Goal: Communication & Community: Answer question/provide support

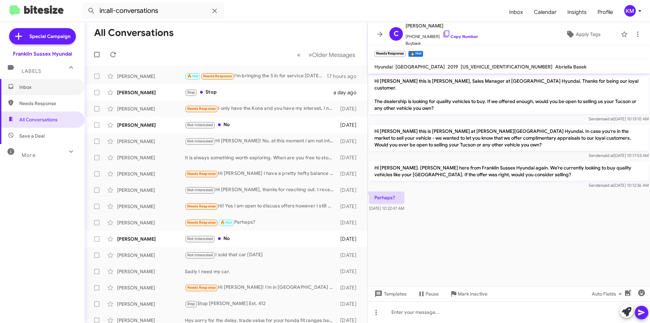
click at [25, 86] on span "Inbox" at bounding box center [48, 87] width 58 height 7
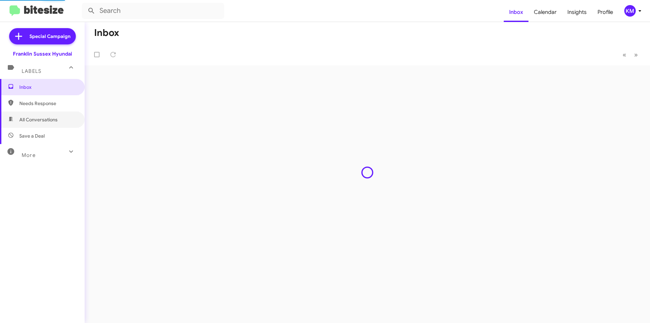
click at [40, 119] on span "All Conversations" at bounding box center [38, 119] width 38 height 7
type input "in:all-conversations"
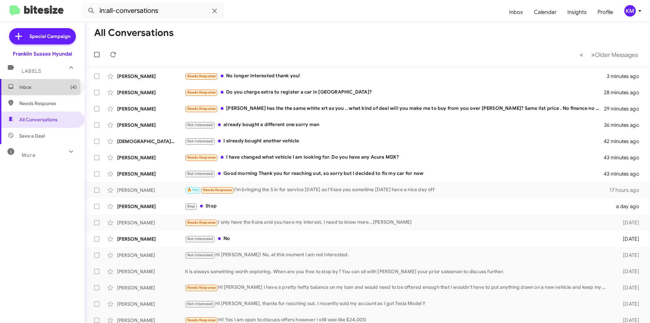
click at [26, 89] on span "Inbox (4)" at bounding box center [48, 87] width 58 height 7
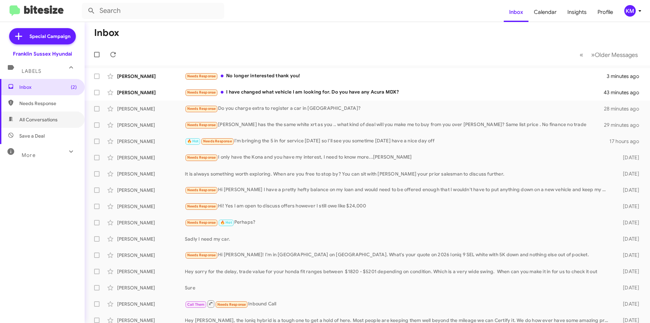
click at [40, 116] on span "All Conversations" at bounding box center [38, 119] width 38 height 7
type input "in:all-conversations"
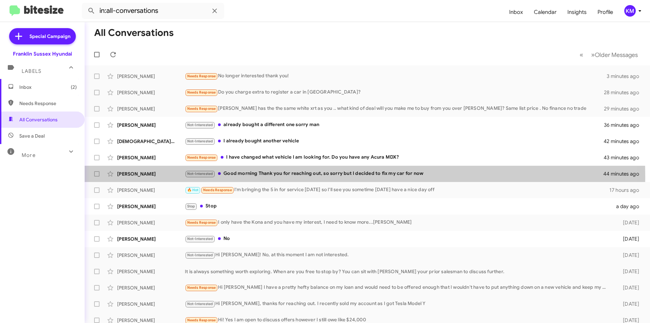
click at [254, 177] on div "Not-Interested Good morning Thank you for reaching out, so sorry but I decided …" at bounding box center [394, 174] width 419 height 8
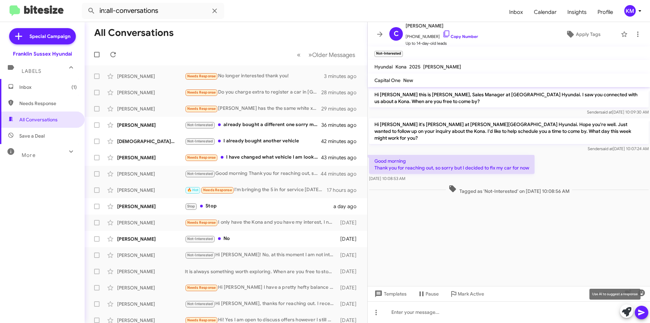
click at [632, 312] on button at bounding box center [627, 311] width 14 height 14
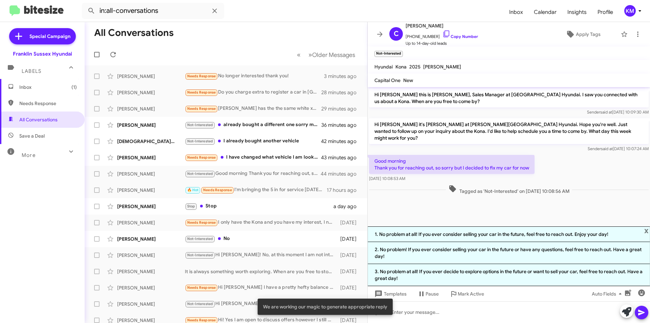
click at [484, 231] on li "1. No problem at all! If you ever consider selling your car in the future, feel…" at bounding box center [509, 234] width 282 height 16
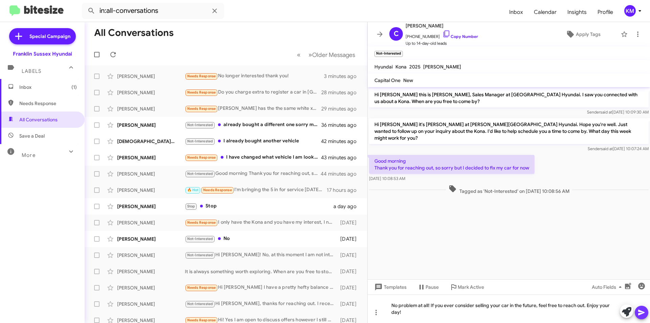
click at [641, 312] on icon at bounding box center [642, 312] width 8 height 8
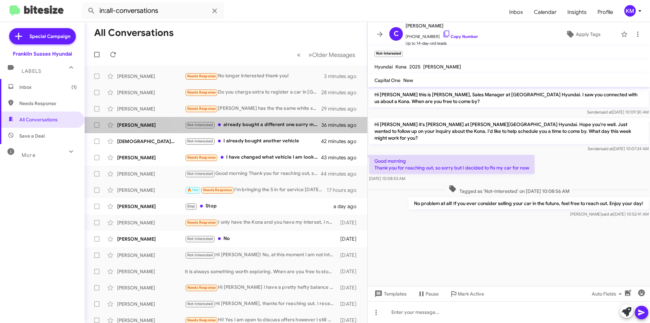
click at [265, 127] on div "Not-Interested already bought a different one sorry man" at bounding box center [253, 125] width 136 height 8
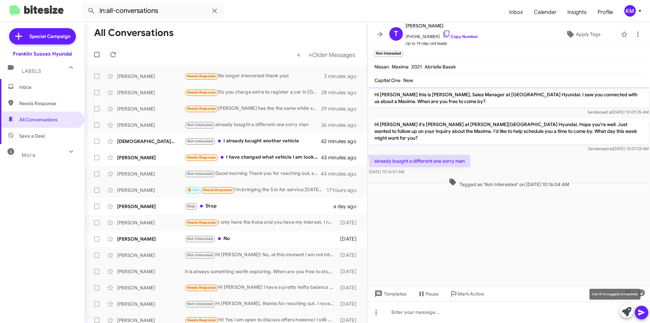
click at [626, 315] on icon at bounding box center [626, 311] width 9 height 9
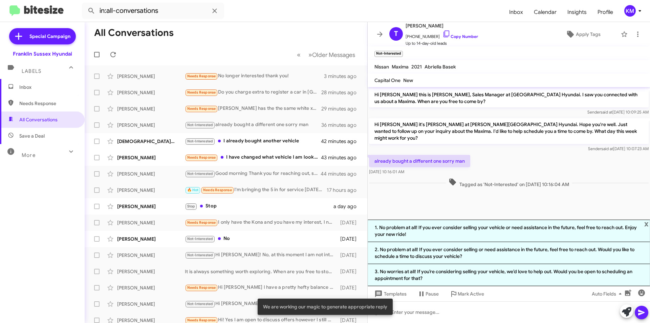
click at [486, 222] on li "1. No problem at all! If you ever consider selling your vehicle or need assista…" at bounding box center [509, 230] width 282 height 22
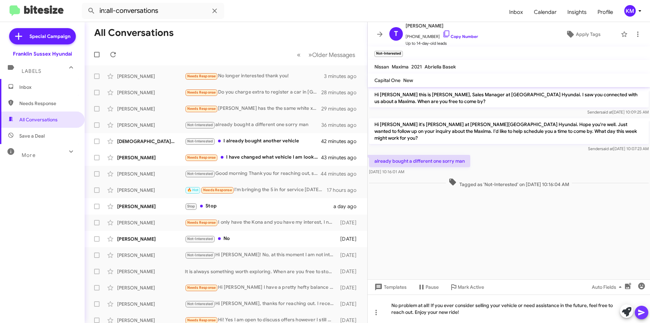
click at [640, 315] on icon at bounding box center [642, 312] width 8 height 8
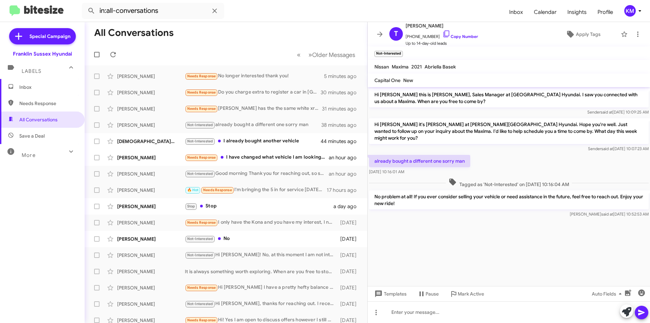
click at [299, 158] on div "Needs Response I have changed what vehicle I am looking for. Do you have any Ac…" at bounding box center [257, 157] width 144 height 8
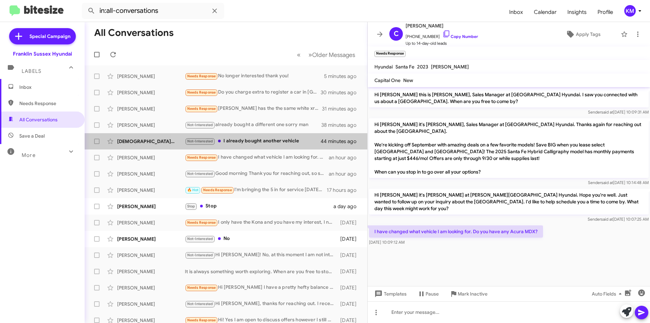
click at [308, 143] on div "Not-Interested I already bought another vehicle" at bounding box center [253, 141] width 136 height 8
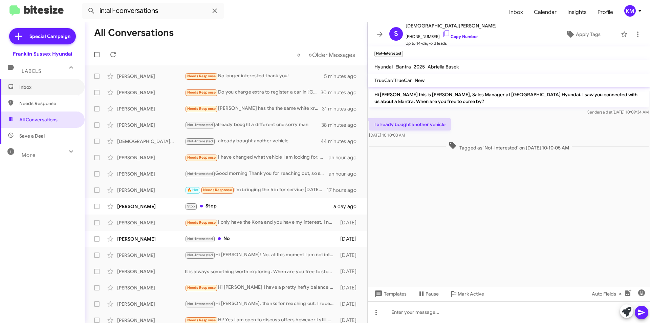
click at [34, 84] on span "Inbox" at bounding box center [48, 87] width 58 height 7
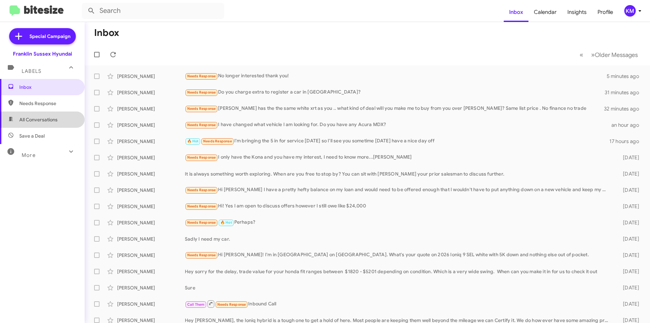
click at [48, 123] on span "All Conversations" at bounding box center [42, 119] width 85 height 16
type input "in:all-conversations"
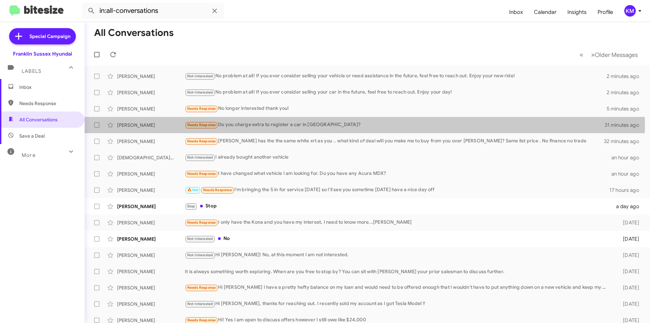
click at [240, 125] on div "Needs Response Do you charge extra to register a car in [GEOGRAPHIC_DATA]?" at bounding box center [395, 125] width 420 height 8
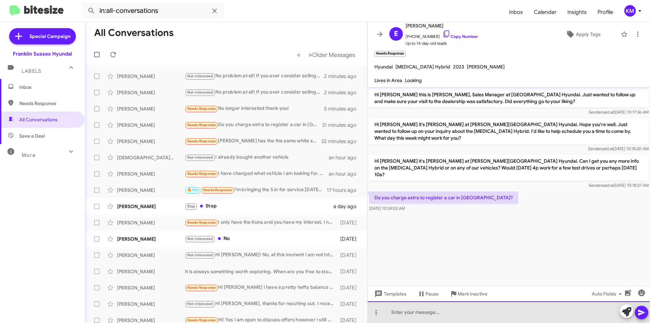
click at [428, 314] on div at bounding box center [509, 312] width 282 height 22
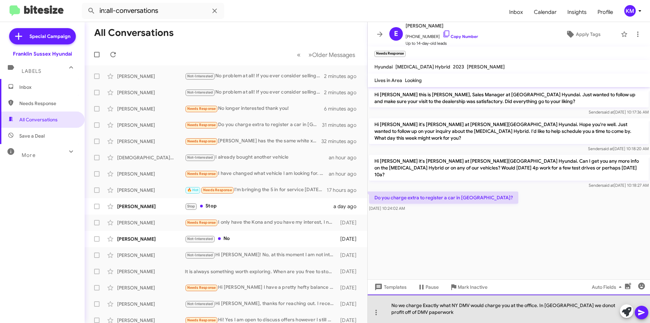
click at [566, 305] on div "No we charge Exactly what NY DMV would charge you at the office. In [GEOGRAPHIC…" at bounding box center [509, 308] width 282 height 28
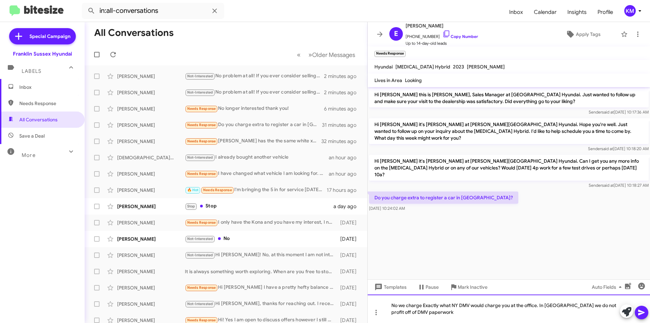
click at [418, 312] on div "No we charge Exactly what NY DMV would charge you at the office. In [GEOGRAPHIC…" at bounding box center [509, 308] width 282 height 28
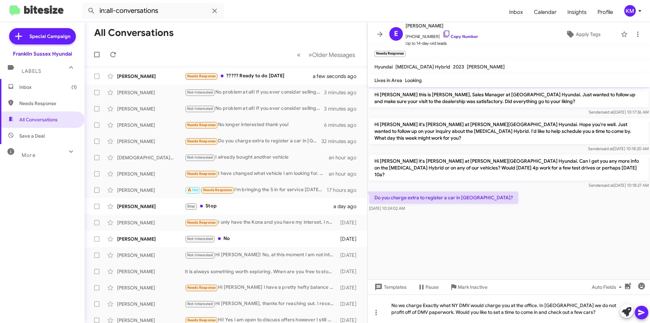
click at [647, 309] on button at bounding box center [642, 312] width 14 height 14
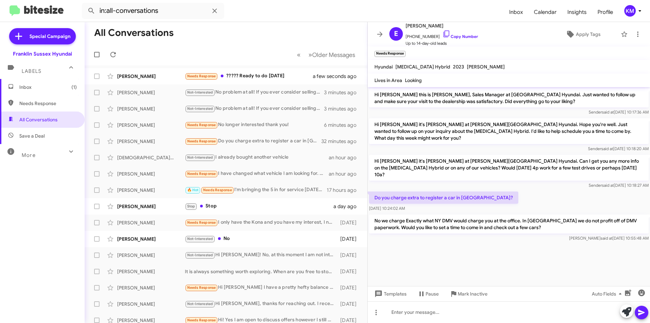
click at [251, 76] on div "Needs Response ????? Ready to do [DATE]" at bounding box center [253, 76] width 136 height 8
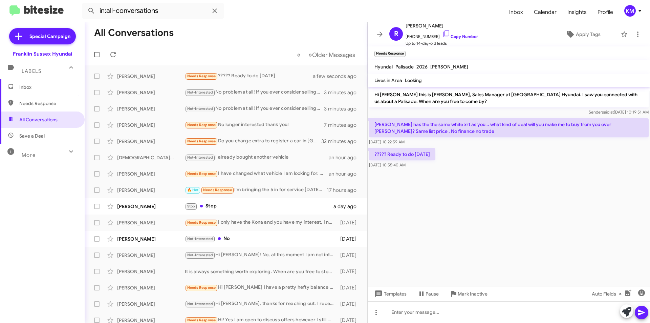
drag, startPoint x: 441, startPoint y: 26, endPoint x: 424, endPoint y: 25, distance: 17.3
click at [424, 25] on span "[PERSON_NAME]" at bounding box center [442, 26] width 72 height 8
copy span "[PERSON_NAME]"
click at [37, 104] on span "Needs Response" at bounding box center [48, 103] width 58 height 7
type input "in:needs-response"
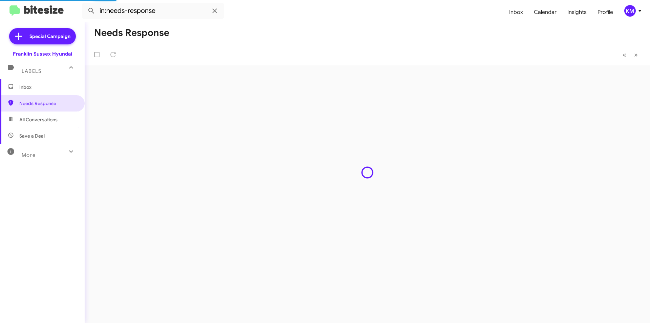
click at [31, 68] on span "Labels" at bounding box center [32, 71] width 20 height 6
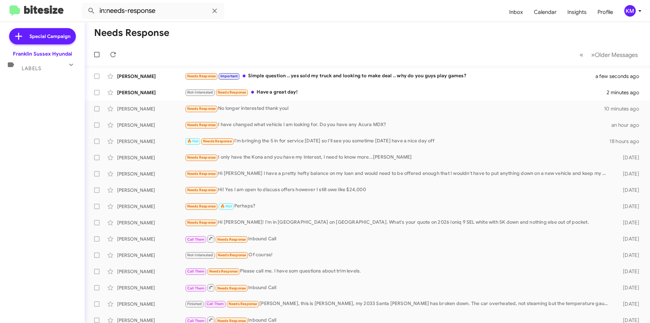
click at [305, 78] on div "Needs Response Important Simple question .. yes sold my truck and looking to ma…" at bounding box center [394, 76] width 419 height 8
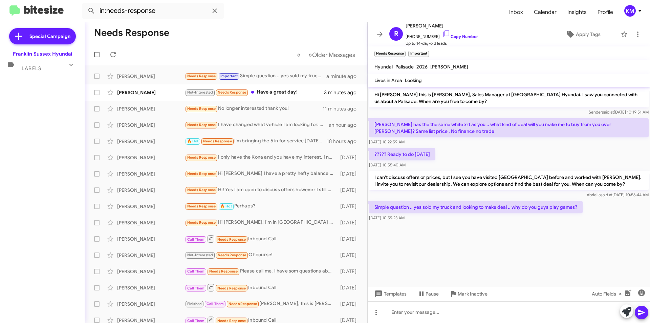
click at [578, 206] on p "Simple question .. yes sold my truck and looking to make deal .. why do you guy…" at bounding box center [476, 207] width 214 height 12
click at [589, 206] on div "Simple question .. yes sold my truck and looking to make deal .. why do you guy…" at bounding box center [509, 210] width 282 height 23
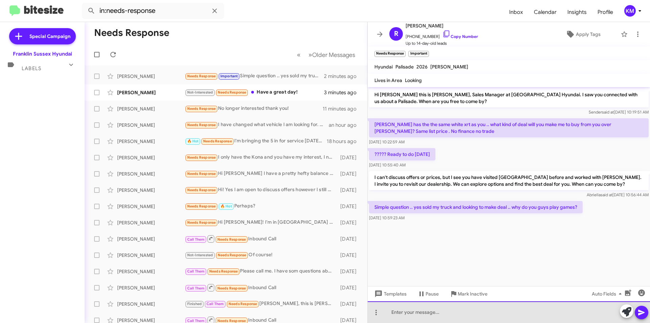
click at [411, 311] on div at bounding box center [509, 312] width 282 height 22
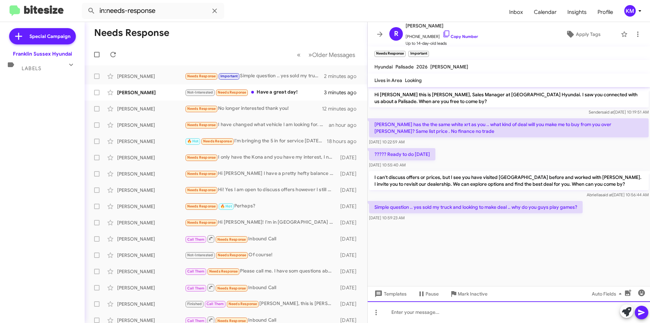
click at [432, 308] on div at bounding box center [509, 312] width 282 height 22
click at [424, 311] on div "Send over [PERSON_NAME] Quote on pricing ill see if I can beat it and make the …" at bounding box center [509, 312] width 282 height 22
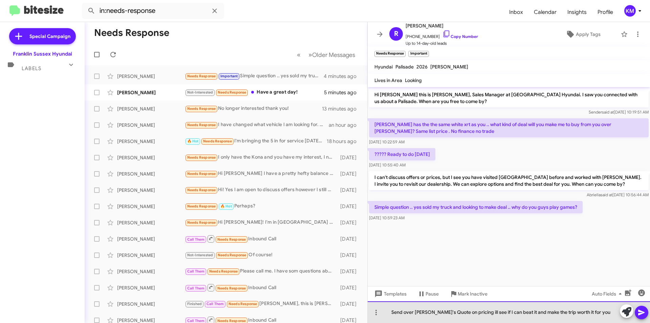
click at [390, 311] on div "Send over [PERSON_NAME]'s Quote on pricing ill see if I can beat it and make th…" at bounding box center [509, 312] width 282 height 22
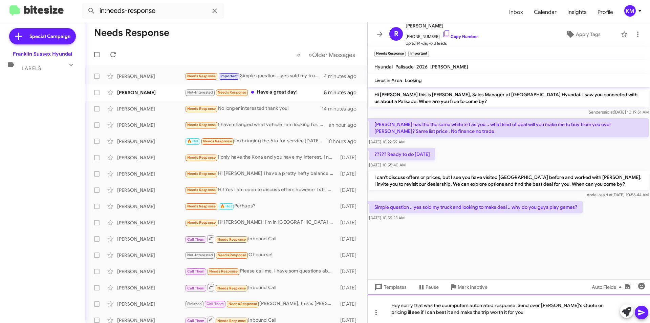
click at [453, 303] on div "Hey sorry that was the coumputers automated response .Send over [PERSON_NAME]'s…" at bounding box center [509, 308] width 282 height 28
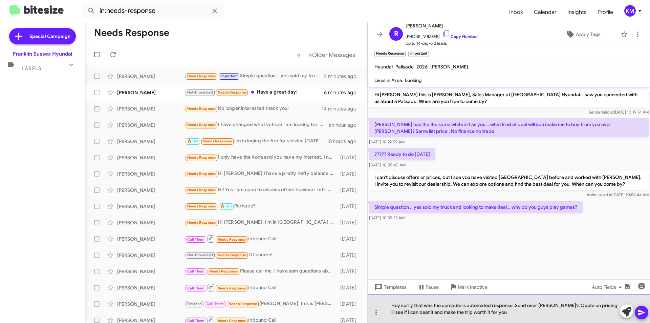
click at [515, 304] on div "Hey sorry that was the computers automated response .Send over [PERSON_NAME]'s …" at bounding box center [509, 308] width 282 height 28
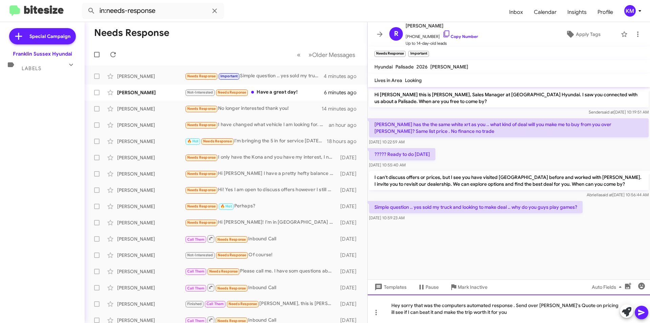
click at [490, 314] on div "Hey sorry that was the computers automated response . Send over [PERSON_NAME]'s…" at bounding box center [509, 308] width 282 height 28
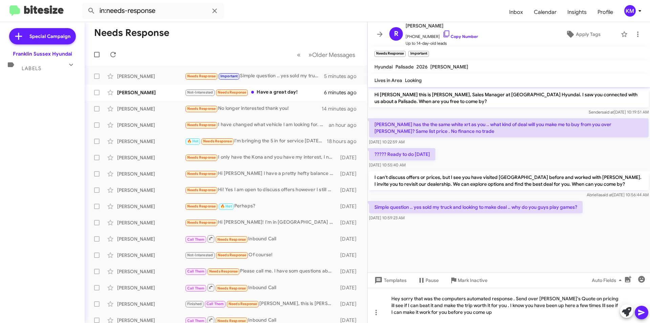
click at [639, 306] on span at bounding box center [642, 312] width 8 height 14
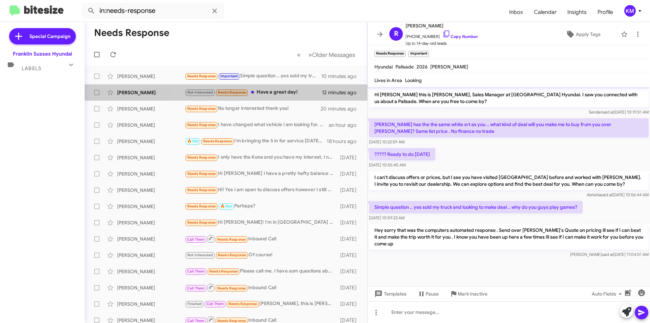
click at [276, 90] on div "Not-Interested Needs Response Have a great day!" at bounding box center [253, 92] width 137 height 8
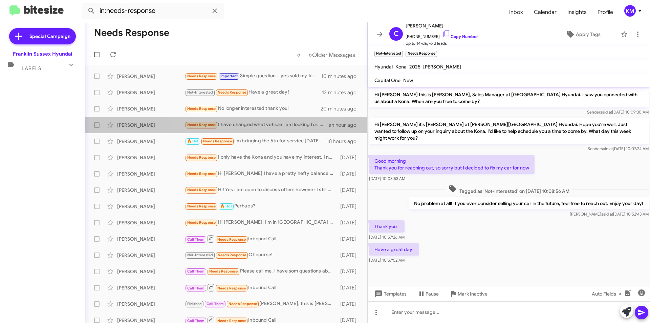
click at [246, 127] on div "Needs Response I have changed what vehicle I am looking for. Do you have any Ac…" at bounding box center [257, 125] width 144 height 8
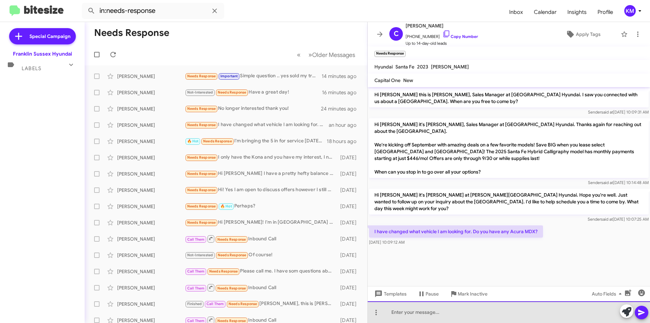
click at [423, 313] on div at bounding box center [509, 312] width 282 height 22
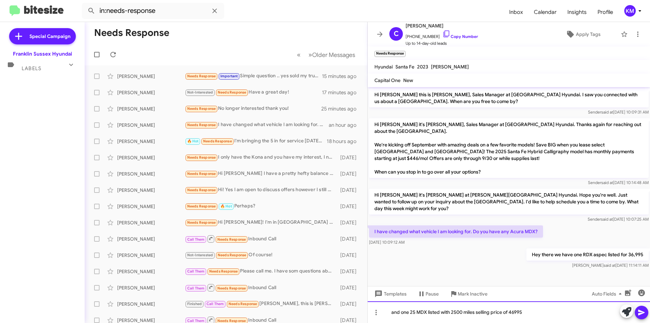
click at [514, 311] on div "and one 25 MDX listed with 2500 miles selling price of 46995" at bounding box center [509, 312] width 282 height 22
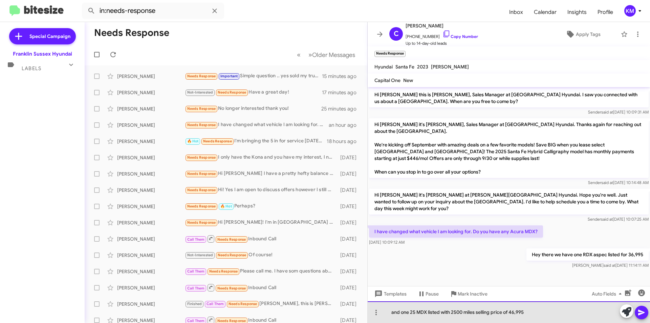
click at [510, 309] on div "and one 25 MDX listed with 2500 miles selling price of 46,995" at bounding box center [509, 312] width 282 height 22
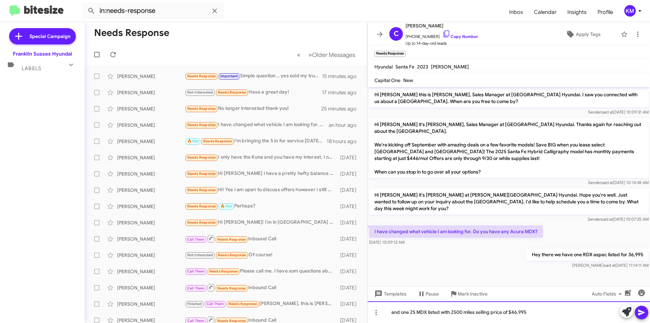
click at [540, 309] on div "and one 25 MDX listed with 2500 miles selling price of $46,995" at bounding box center [509, 312] width 282 height 22
click at [641, 313] on icon at bounding box center [642, 312] width 8 height 8
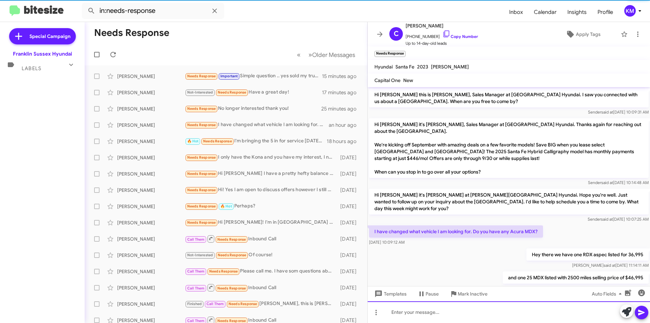
scroll to position [4, 0]
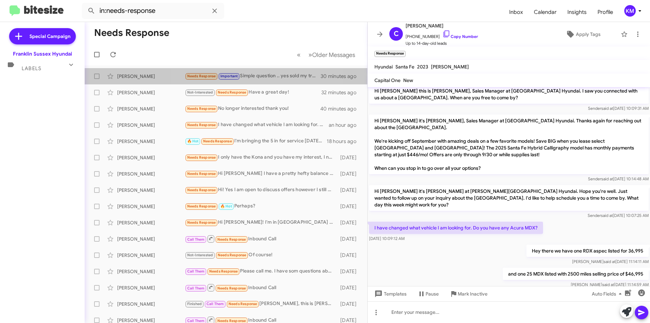
click at [265, 75] on div "Needs Response Important Simple question .. yes sold my truck and looking to ma…" at bounding box center [253, 76] width 136 height 8
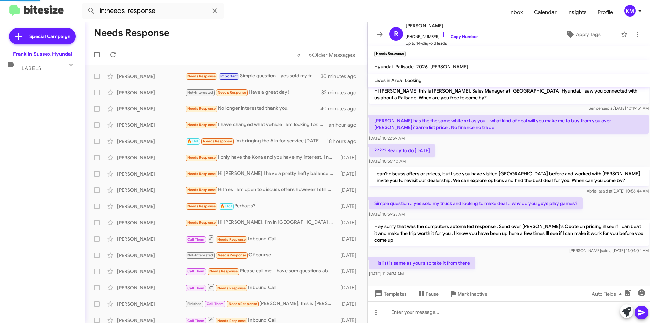
scroll to position [8, 0]
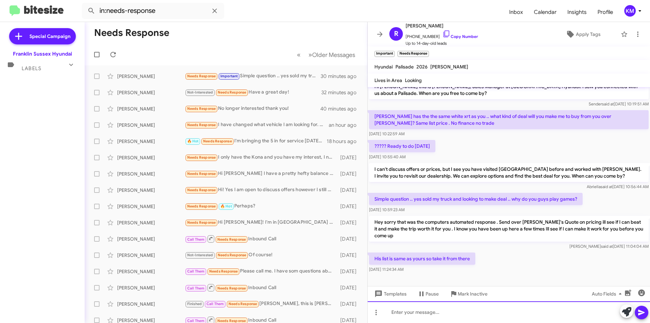
click at [420, 314] on div at bounding box center [509, 312] width 282 height 22
click at [439, 315] on div at bounding box center [509, 312] width 282 height 22
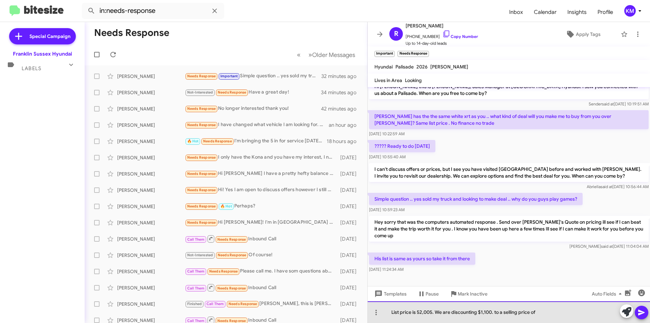
click at [546, 313] on div "List price is 52,005. We are discounting $1,100. to a selling price of" at bounding box center [509, 312] width 282 height 22
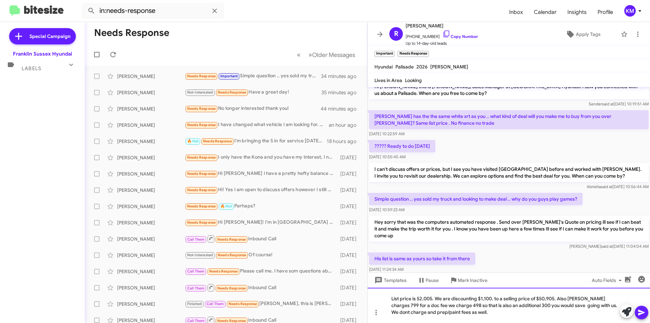
click at [598, 304] on div "List price is 52,005. We are discounting $1,100. to a selling price of $50,905.…" at bounding box center [509, 305] width 282 height 35
click at [600, 306] on div "List price is 52,005. We are discounting $1,100. to a selling price of $50,905.…" at bounding box center [509, 305] width 282 height 35
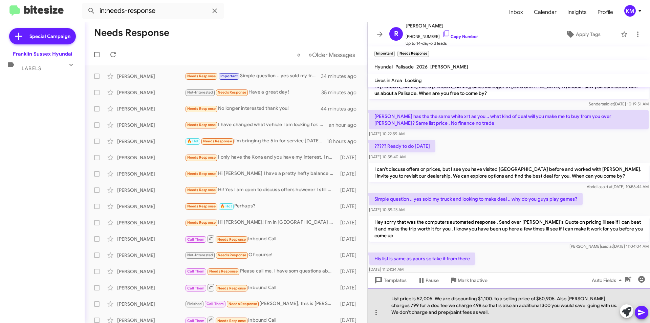
click at [452, 312] on div "List price is 52,005. We are discounting $1,100. to a selling price of $50,905.…" at bounding box center [509, 305] width 282 height 35
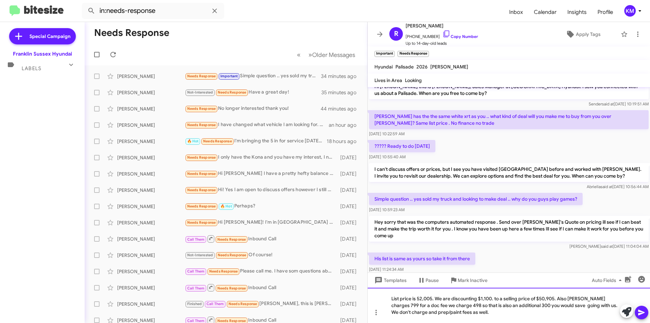
click at [572, 299] on div "List price is 52,005. We are discounting $1,100. to a selling price of $50,905.…" at bounding box center [509, 305] width 282 height 35
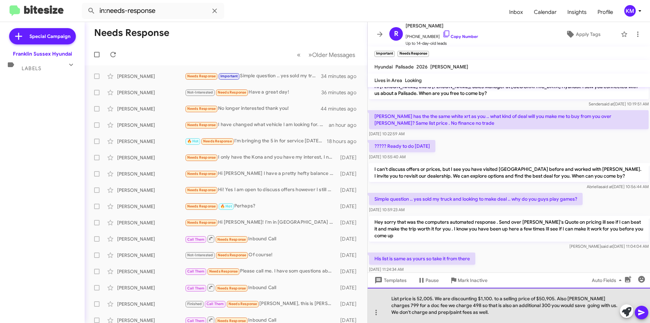
click at [515, 302] on div "List price is 52,005. We are discounting $1,100. to a selling price of $50,905.…" at bounding box center [509, 305] width 282 height 35
click at [506, 305] on div "List price is 52,005. We are discounting $1,100. to a selling price of $50,905.…" at bounding box center [509, 305] width 282 height 35
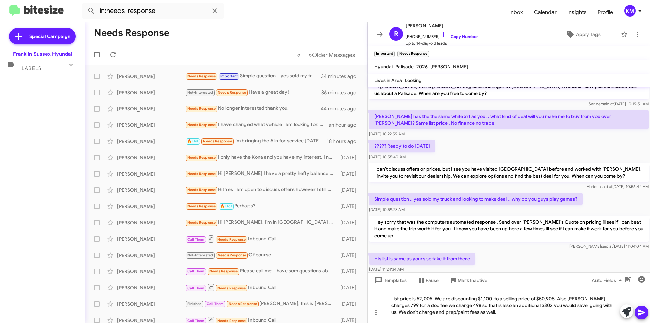
click at [640, 314] on icon at bounding box center [641, 313] width 6 height 6
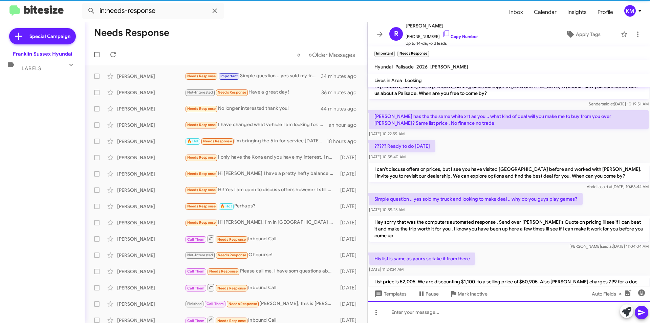
scroll to position [40, 0]
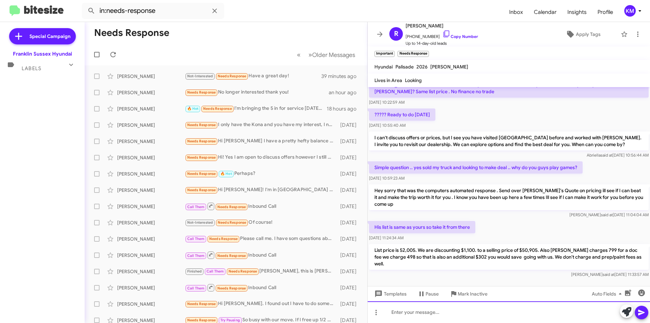
click at [419, 316] on div at bounding box center [509, 312] width 282 height 22
click at [491, 313] on div "Also if you are first responder or military vetran theres additional $500 off i…" at bounding box center [509, 312] width 282 height 22
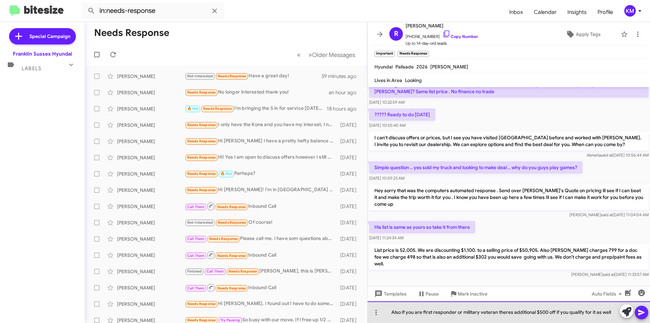
click at [502, 311] on div "Also if you are first responder or military veteran theres additional $500 off …" at bounding box center [509, 312] width 282 height 22
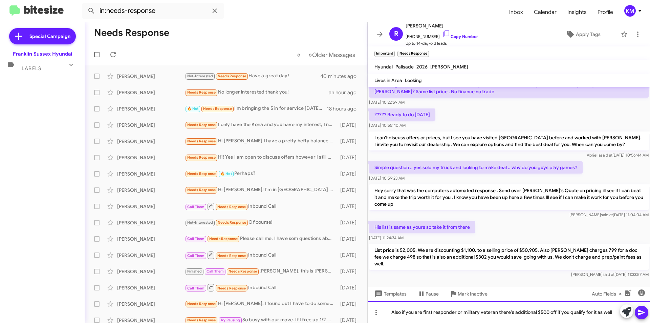
click at [614, 313] on div "Also if you are first responder or military veteran there's additional $500 off…" at bounding box center [509, 312] width 282 height 22
click at [641, 309] on icon at bounding box center [642, 312] width 8 height 8
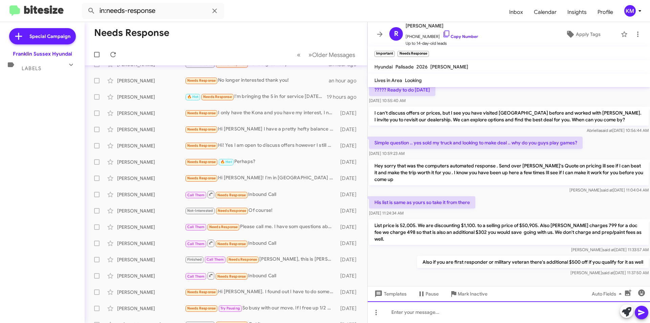
scroll to position [0, 0]
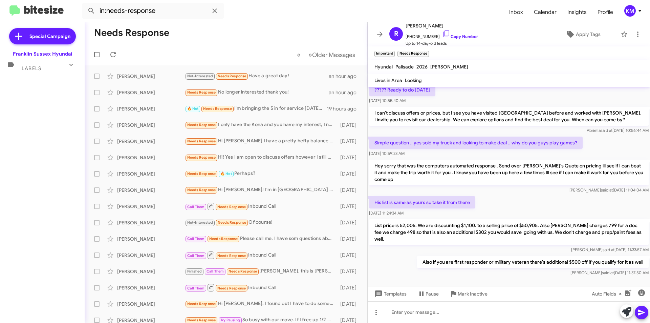
click at [50, 68] on div "Labels" at bounding box center [35, 65] width 60 height 13
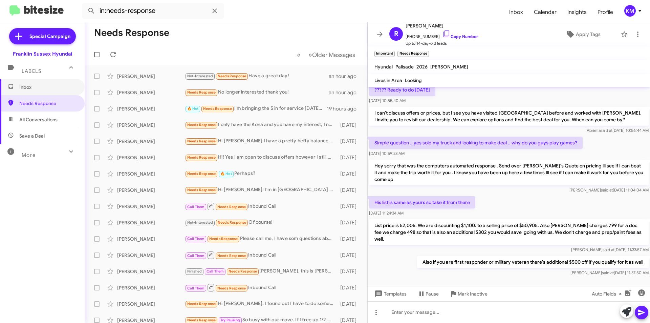
click at [44, 90] on span "Inbox" at bounding box center [48, 87] width 58 height 7
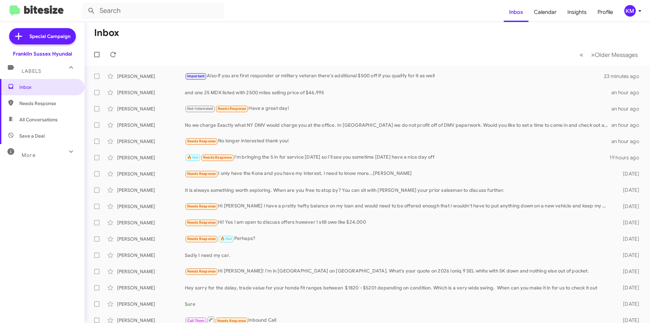
click at [230, 140] on div "Needs Response No longer interested thank you!" at bounding box center [398, 141] width 427 height 8
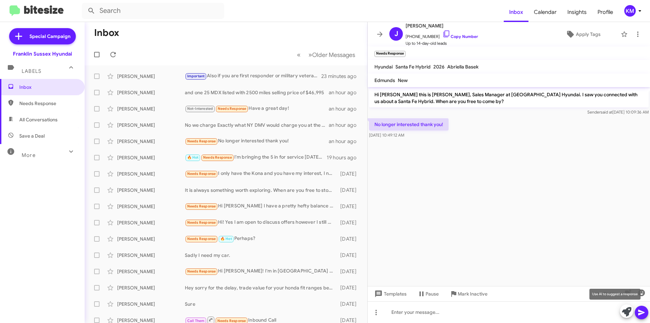
click at [630, 311] on icon at bounding box center [626, 311] width 9 height 9
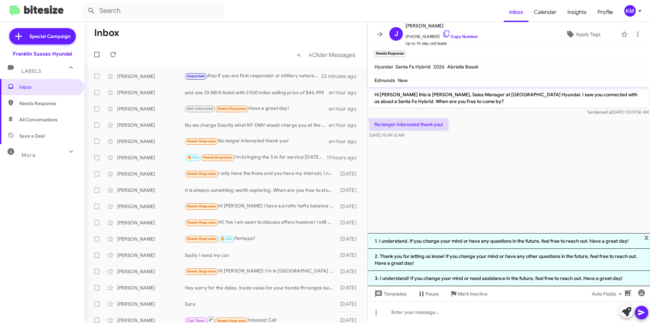
click at [533, 240] on li "1. I understand. If you change your mind or have any questions in the future, f…" at bounding box center [509, 241] width 282 height 16
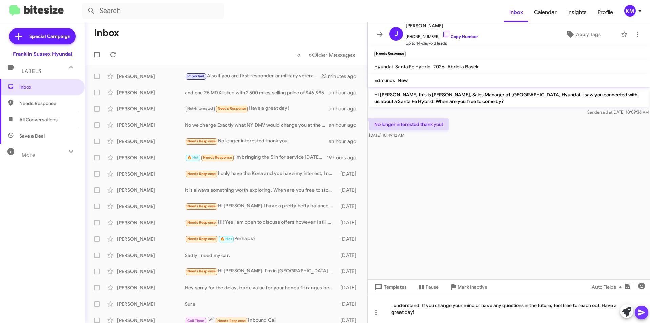
click at [641, 313] on icon at bounding box center [641, 313] width 6 height 6
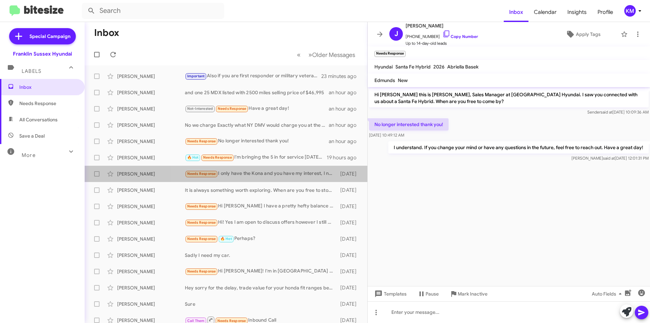
click at [274, 173] on div "Needs Response I only have the Kona and you have my interest, I need to know mo…" at bounding box center [261, 174] width 152 height 8
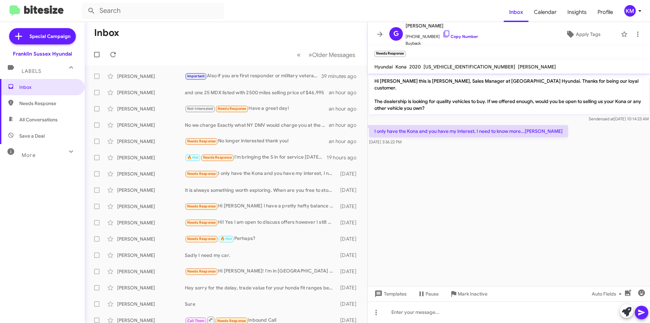
click at [162, 70] on div "[PERSON_NAME] Important Also if you are first responder or military veteran the…" at bounding box center [226, 76] width 272 height 14
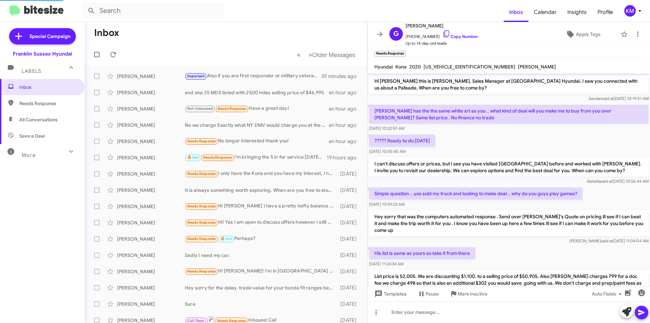
scroll to position [51, 0]
